Goal: Task Accomplishment & Management: Use online tool/utility

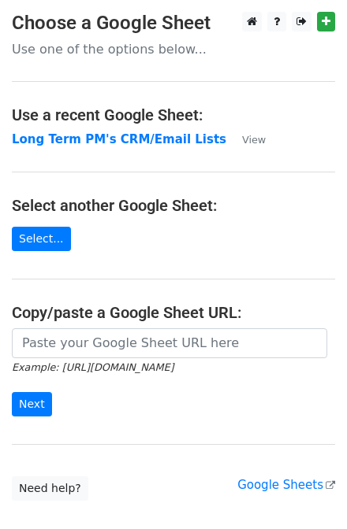
click at [132, 143] on strong "Long Term PM's CRM/Email Lists" at bounding box center [119, 139] width 214 height 14
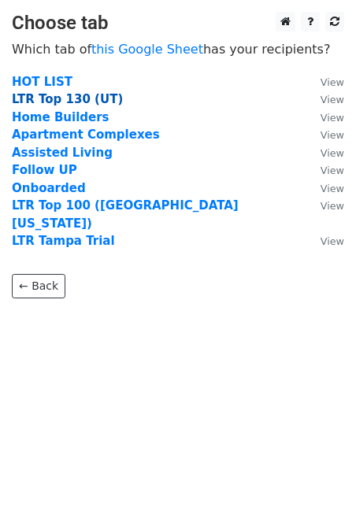
click at [54, 101] on strong "LTR Top 130 (UT)" at bounding box center [67, 99] width 111 height 14
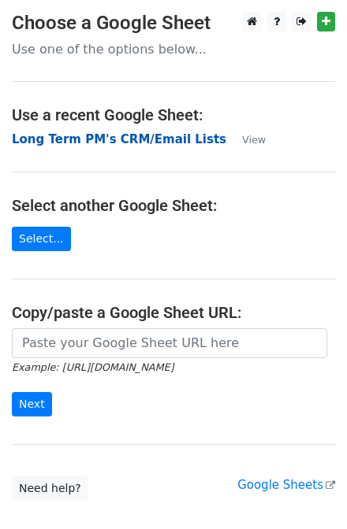
click at [95, 134] on strong "Long Term PM's CRM/Email Lists" at bounding box center [119, 139] width 214 height 14
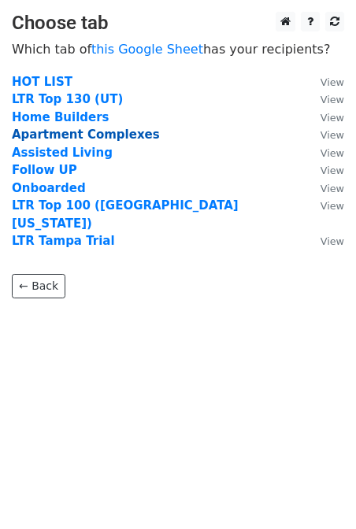
click at [67, 136] on strong "Apartment Complexes" at bounding box center [86, 135] width 148 height 14
